Goal: Task Accomplishment & Management: Complete application form

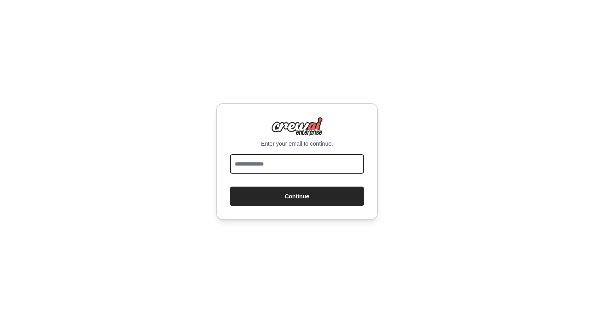
click at [342, 167] on input "email" at bounding box center [297, 163] width 134 height 19
type input "*"
type input "**********"
click at [230, 186] on button "Continue" at bounding box center [297, 195] width 134 height 19
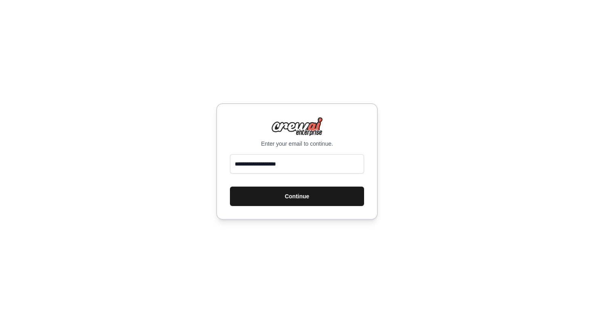
click at [345, 202] on button "Continue" at bounding box center [297, 195] width 134 height 19
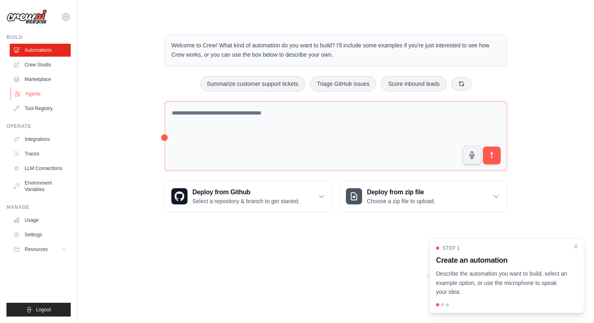
click at [36, 89] on link "Agents" at bounding box center [41, 93] width 61 height 13
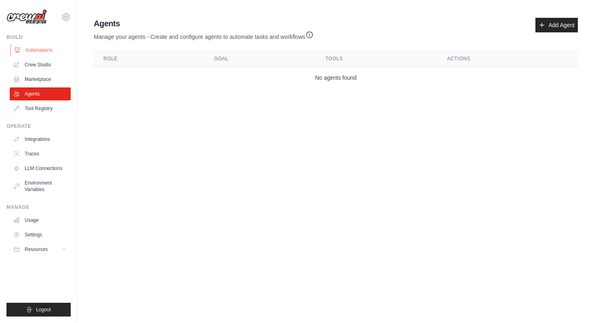
click at [41, 53] on link "Automations" at bounding box center [41, 50] width 61 height 13
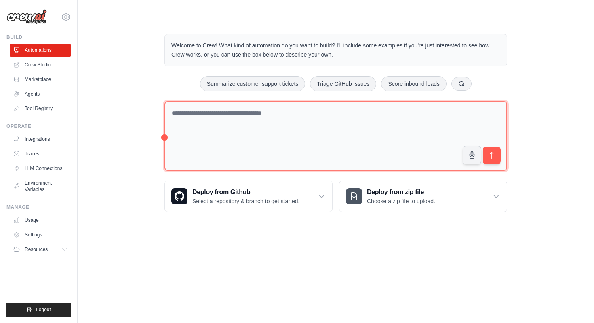
click at [187, 118] on textarea at bounding box center [335, 136] width 343 height 70
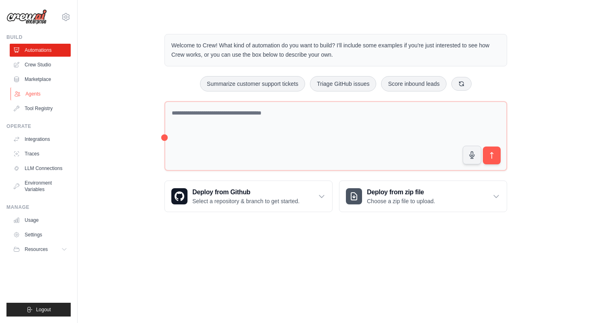
click at [53, 94] on link "Agents" at bounding box center [41, 93] width 61 height 13
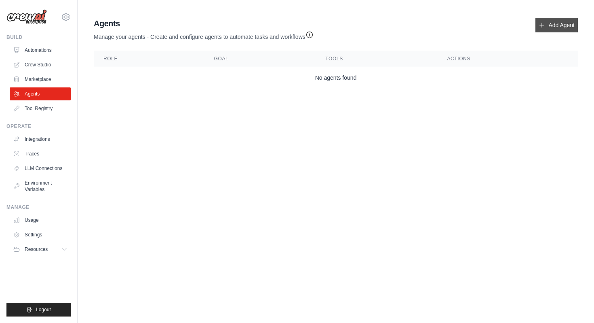
click at [560, 28] on link "Add Agent" at bounding box center [557, 25] width 42 height 15
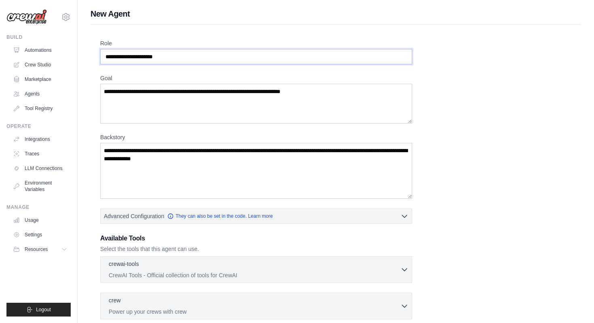
drag, startPoint x: 180, startPoint y: 62, endPoint x: 127, endPoint y: 55, distance: 53.0
click at [127, 55] on input "Role" at bounding box center [256, 56] width 312 height 15
drag, startPoint x: 126, startPoint y: 55, endPoint x: 117, endPoint y: 55, distance: 9.3
click at [117, 55] on input "Role" at bounding box center [256, 56] width 312 height 15
click at [121, 57] on input "Role" at bounding box center [256, 56] width 312 height 15
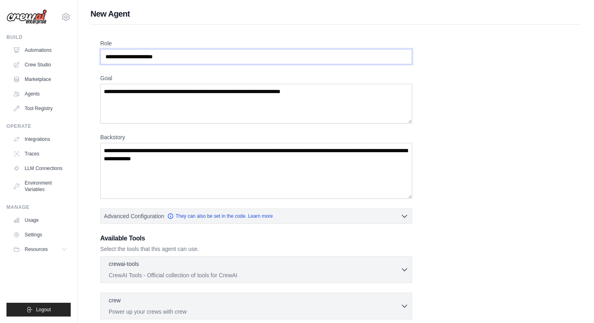
click at [127, 57] on input "Role" at bounding box center [256, 56] width 312 height 15
drag, startPoint x: 190, startPoint y: 57, endPoint x: 133, endPoint y: 57, distance: 56.2
click at [133, 57] on input "Role" at bounding box center [256, 56] width 312 height 15
drag, startPoint x: 133, startPoint y: 57, endPoint x: 193, endPoint y: 57, distance: 59.4
click at [193, 57] on input "Role" at bounding box center [256, 56] width 312 height 15
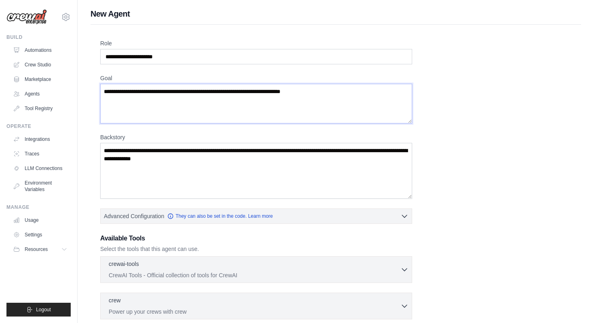
click at [180, 84] on textarea "Goal" at bounding box center [256, 104] width 312 height 40
drag, startPoint x: 181, startPoint y: 85, endPoint x: 190, endPoint y: 87, distance: 9.0
click at [182, 87] on textarea "Goal" at bounding box center [256, 104] width 312 height 40
drag, startPoint x: 355, startPoint y: 85, endPoint x: 342, endPoint y: 92, distance: 14.6
click at [347, 92] on textarea "Goal" at bounding box center [256, 104] width 312 height 40
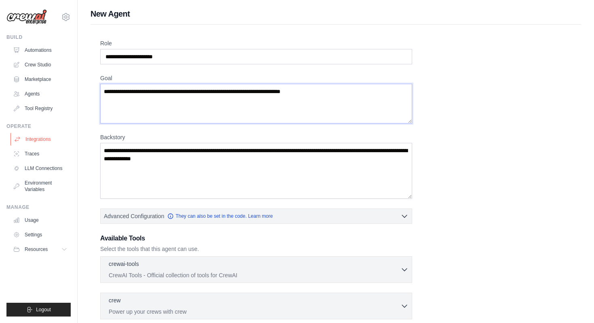
drag, startPoint x: 327, startPoint y: 92, endPoint x: 70, endPoint y: 135, distance: 260.6
click at [70, 135] on div "[EMAIL_ADDRESS][DOMAIN_NAME] Settings Build Automations Crew Studio" at bounding box center [297, 217] width 594 height 434
drag, startPoint x: 205, startPoint y: 171, endPoint x: 109, endPoint y: 139, distance: 101.1
click at [109, 139] on div "Backstory" at bounding box center [256, 165] width 312 height 65
click at [171, 156] on textarea "Backstory" at bounding box center [256, 171] width 312 height 56
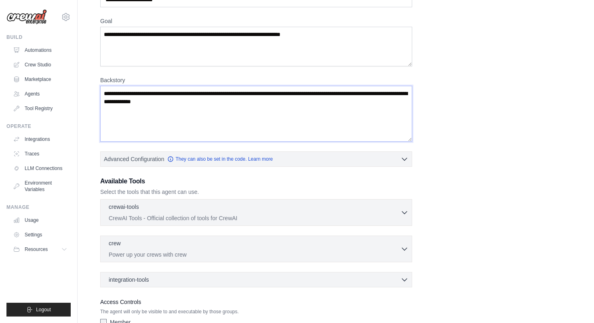
scroll to position [111, 0]
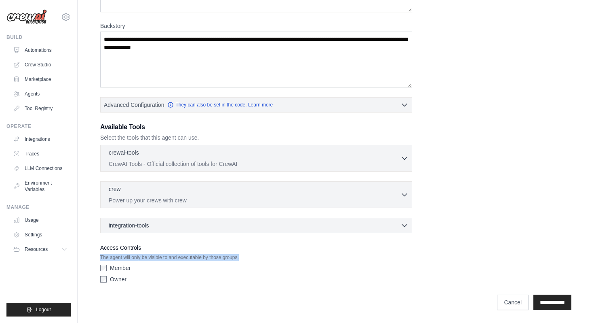
drag, startPoint x: 101, startPoint y: 256, endPoint x: 254, endPoint y: 255, distance: 152.8
click at [254, 255] on p "The agent will only be visible to and executable by those groups." at bounding box center [256, 257] width 312 height 6
click at [140, 225] on span "integration-tools" at bounding box center [129, 225] width 40 height 8
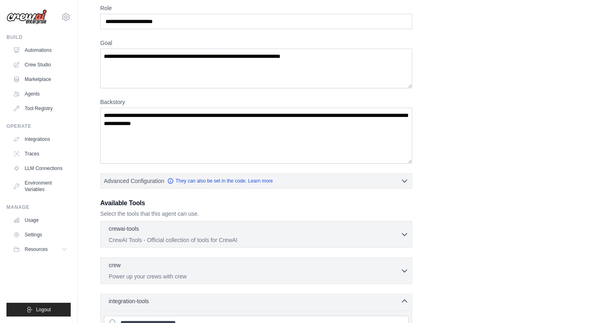
scroll to position [0, 0]
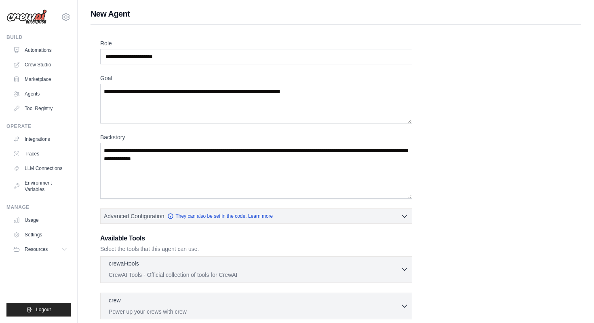
click at [158, 271] on p "CrewAI Tools - Official collection of tools for CrewAI" at bounding box center [255, 274] width 292 height 8
